Goal: Find specific page/section: Find specific page/section

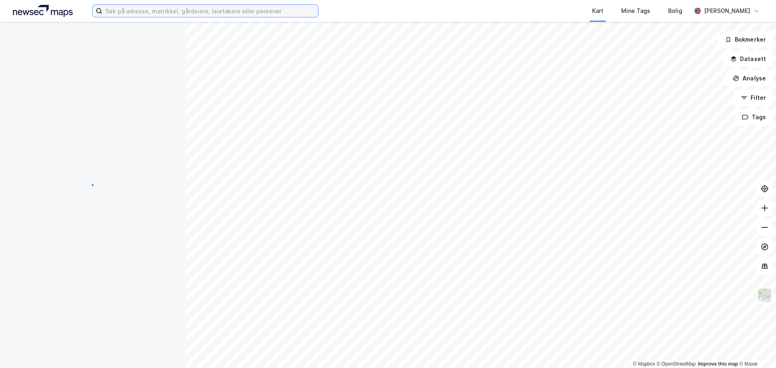
click at [202, 11] on input at bounding box center [210, 11] width 216 height 12
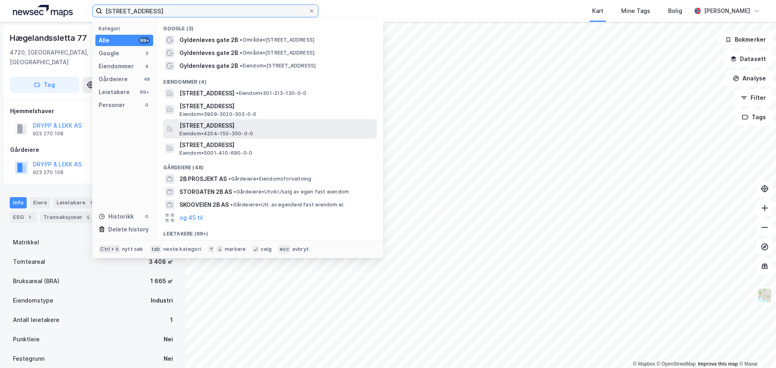
type input "[STREET_ADDRESS]"
click at [230, 127] on span "[STREET_ADDRESS]" at bounding box center [276, 126] width 194 height 10
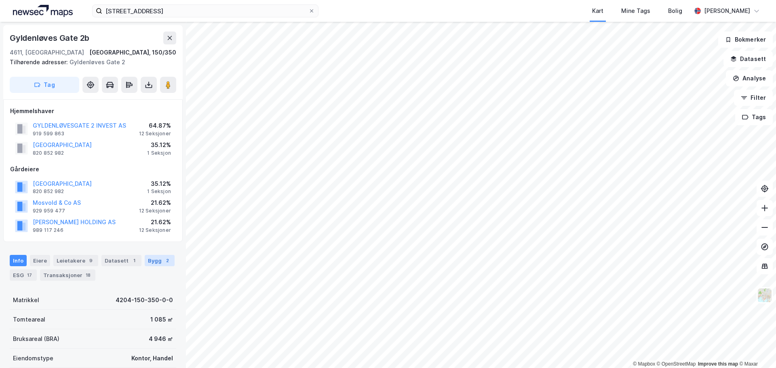
click at [156, 264] on div "Bygg 2" at bounding box center [160, 260] width 30 height 11
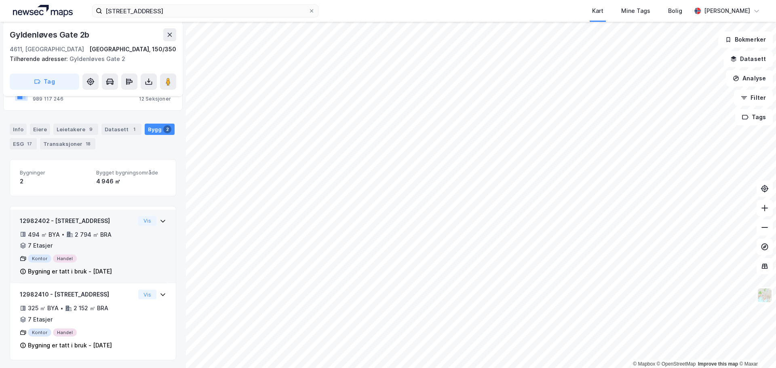
scroll to position [133, 0]
